Goal: Find specific page/section: Find specific page/section

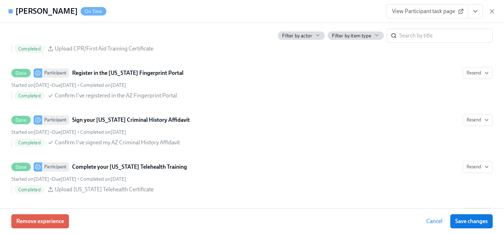
scroll to position [1016, 0]
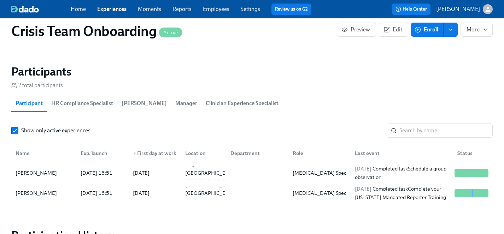
click at [114, 10] on link "Experiences" at bounding box center [111, 9] width 29 height 7
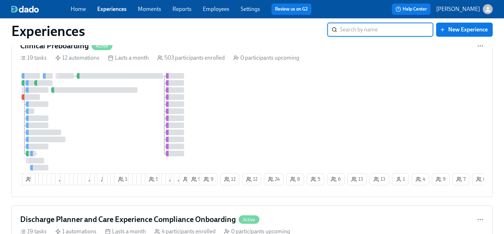
scroll to position [646, 0]
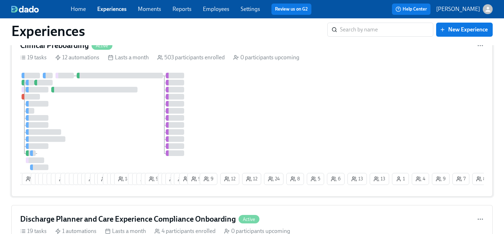
click at [139, 126] on div at bounding box center [109, 122] width 178 height 98
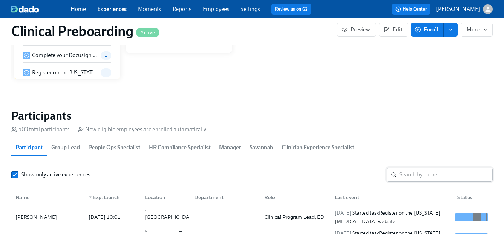
scroll to position [718, 0]
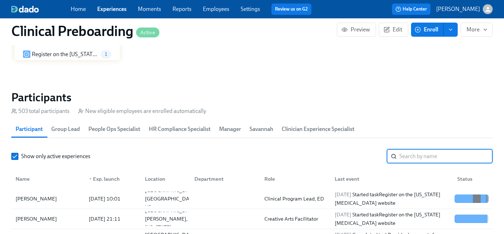
click at [410, 157] on input "search" at bounding box center [445, 156] width 93 height 14
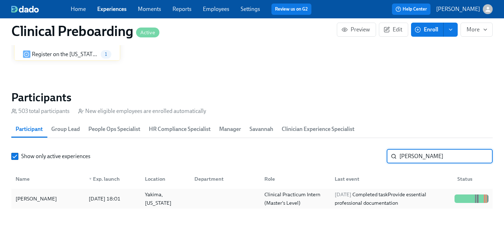
type input "[PERSON_NAME]"
click at [37, 199] on div "[PERSON_NAME]" at bounding box center [36, 199] width 47 height 8
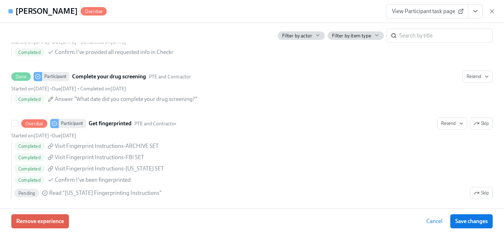
scroll to position [849, 0]
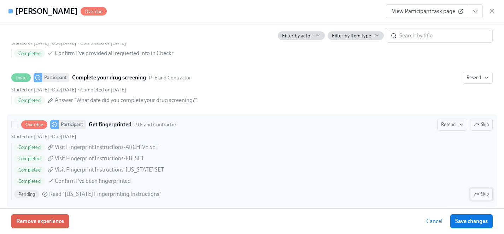
click at [485, 195] on span "Skip" at bounding box center [481, 194] width 15 height 7
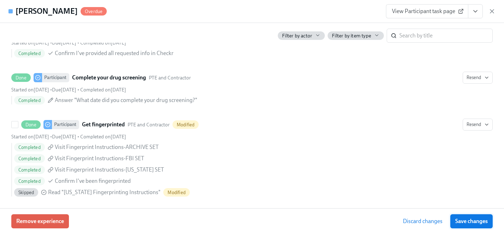
click at [477, 220] on span "Save changes" at bounding box center [471, 221] width 33 height 7
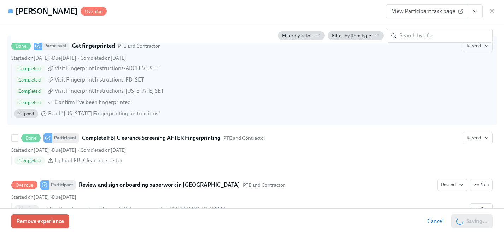
scroll to position [932, 0]
